Goal: Transaction & Acquisition: Purchase product/service

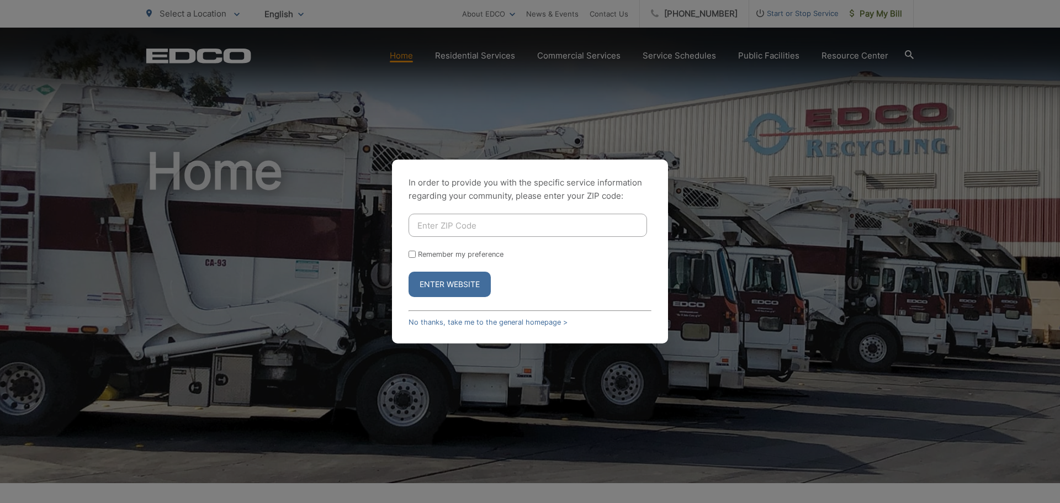
click at [420, 225] on input "Enter ZIP Code" at bounding box center [527, 225] width 238 height 23
type input "92081"
click at [410, 254] on input "Remember my preference" at bounding box center [411, 254] width 7 height 7
checkbox input "true"
click at [428, 280] on button "Enter Website" at bounding box center [449, 284] width 82 height 25
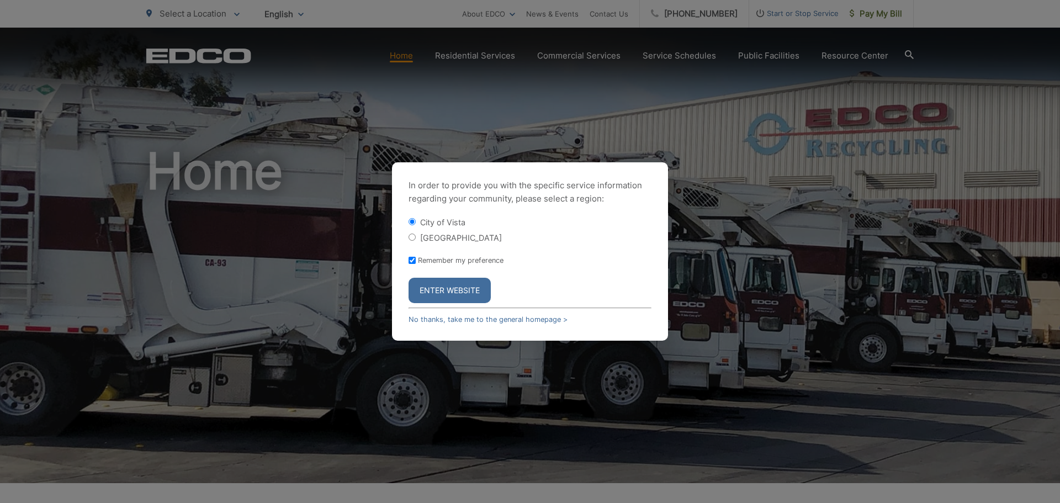
click at [438, 287] on button "Enter Website" at bounding box center [449, 290] width 82 height 25
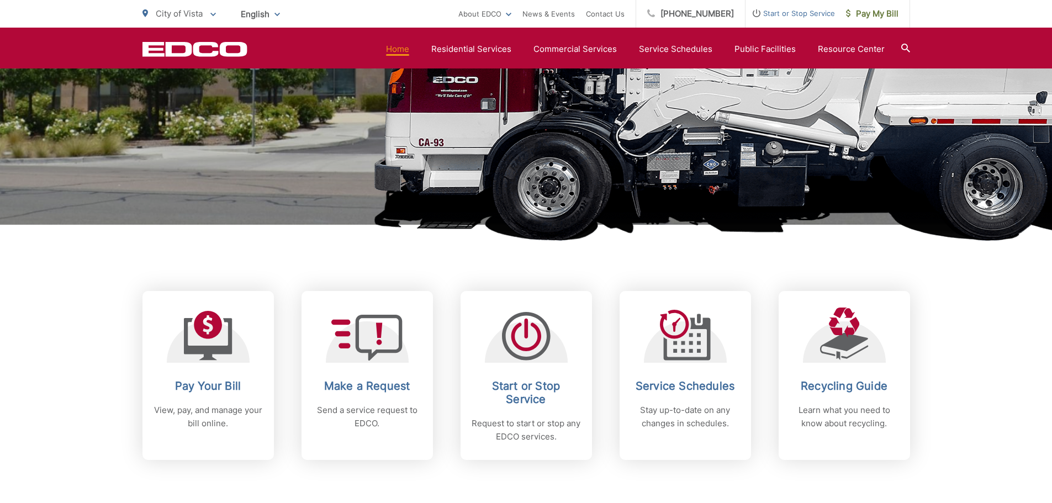
scroll to position [258, 0]
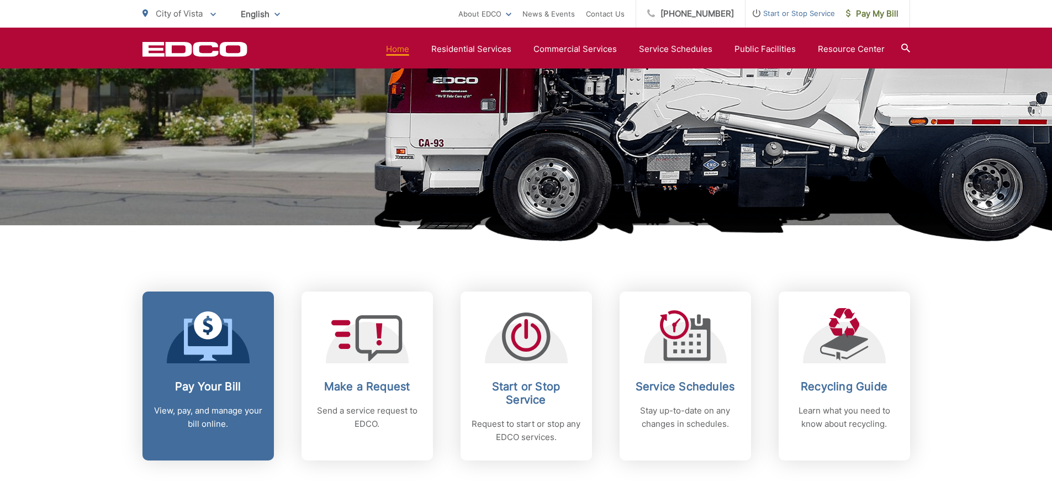
click at [218, 364] on link "Pay Your Bill View, pay, and manage your bill online." at bounding box center [207, 375] width 131 height 169
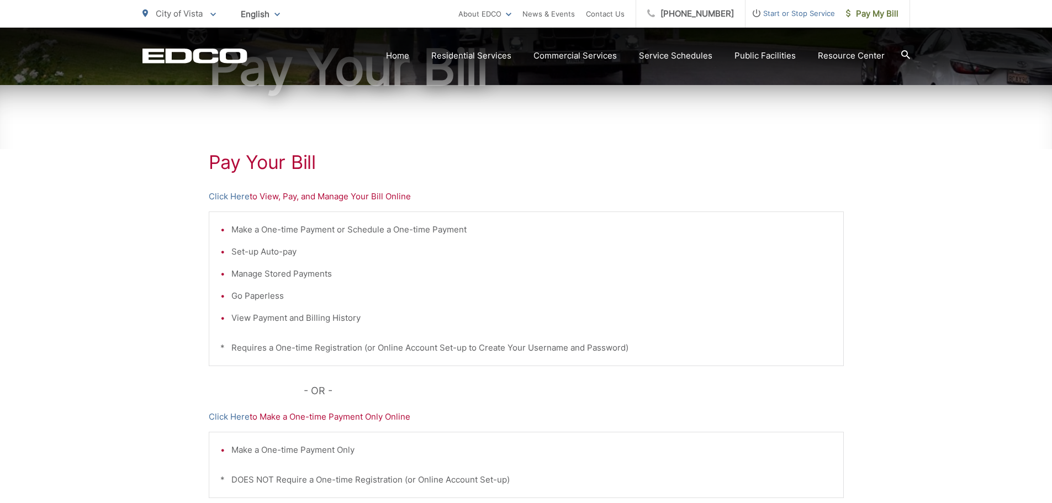
scroll to position [135, 0]
click at [228, 198] on link "Click Here" at bounding box center [229, 196] width 41 height 13
